Goal: Information Seeking & Learning: Learn about a topic

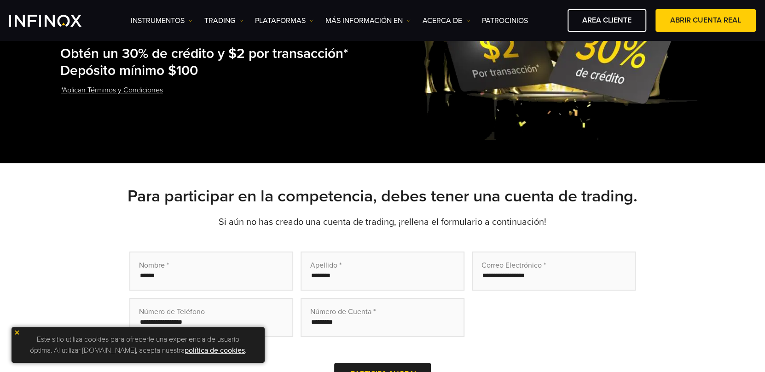
scroll to position [184, 0]
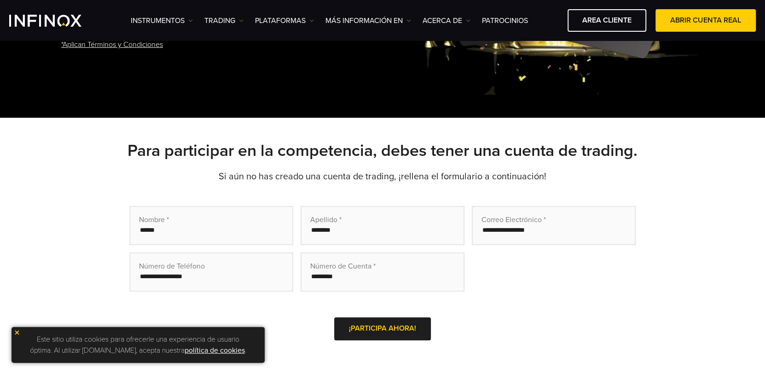
click at [14, 334] on img at bounding box center [17, 333] width 6 height 6
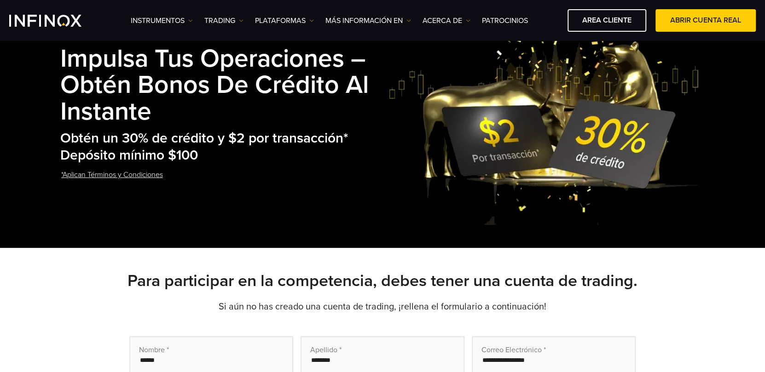
scroll to position [0, 0]
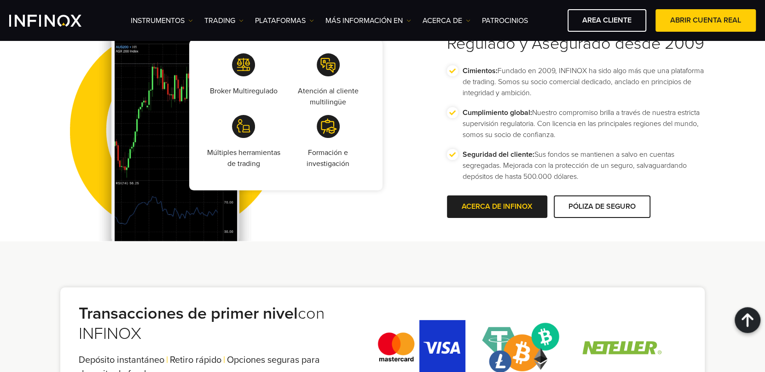
scroll to position [1611, 0]
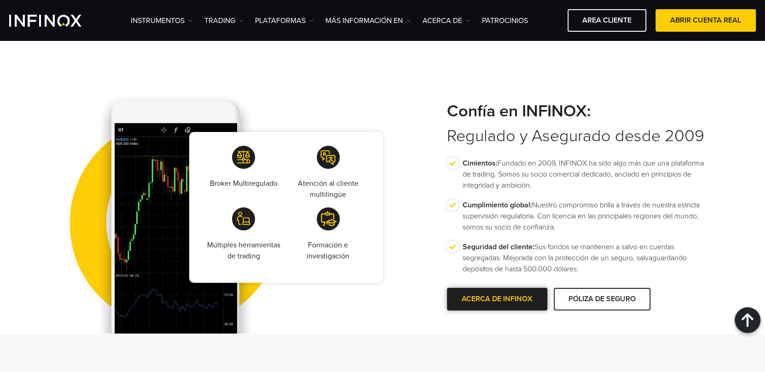
click at [498, 305] on link "ACERCA DE INFINOX" at bounding box center [497, 299] width 100 height 23
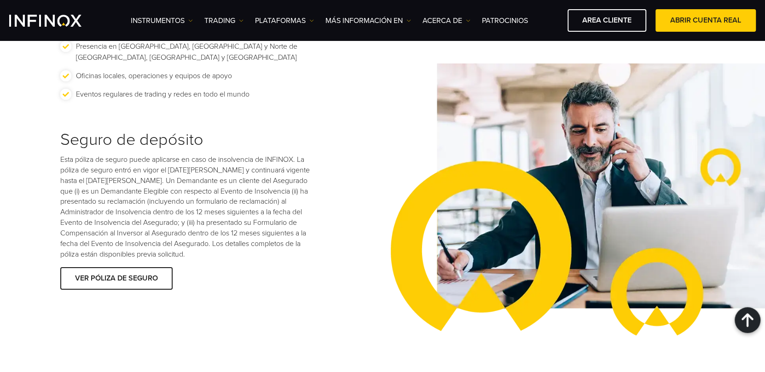
scroll to position [1335, 0]
